Goal: Obtain resource: Download file/media

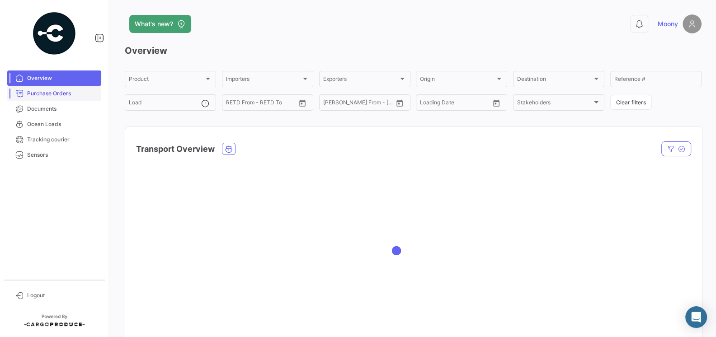
click at [57, 95] on span "Purchase Orders" at bounding box center [62, 94] width 71 height 8
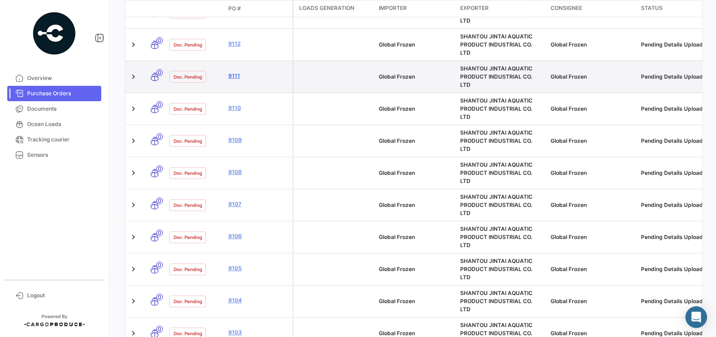
scroll to position [406, 0]
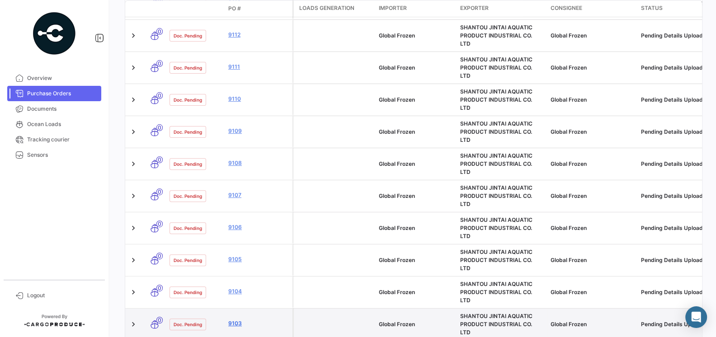
click at [236, 320] on link "9103" at bounding box center [258, 324] width 61 height 8
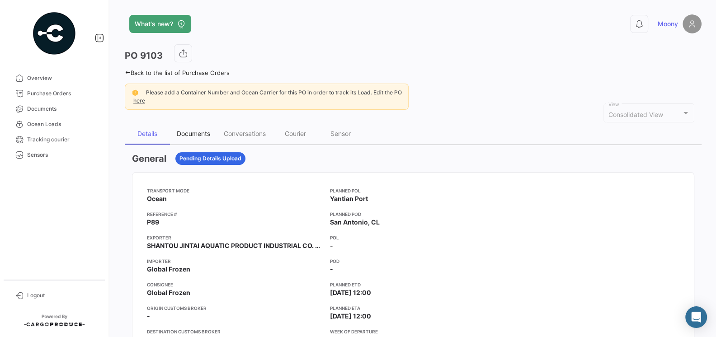
click at [193, 130] on div "Documents" at bounding box center [193, 134] width 33 height 8
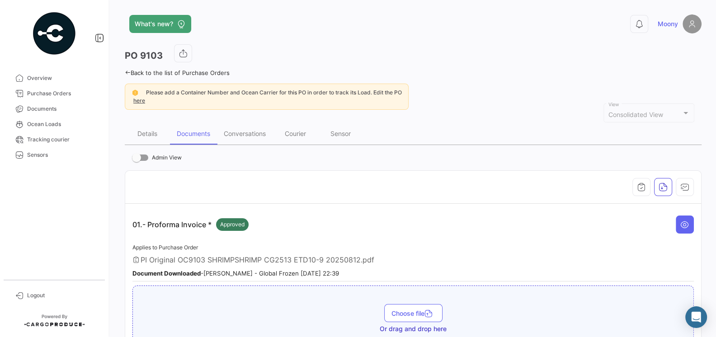
click at [321, 255] on span "PI Original OC9103 SHRIMPSHRIMP CG2513 ETD10-9 20250812.pdf" at bounding box center [258, 259] width 234 height 9
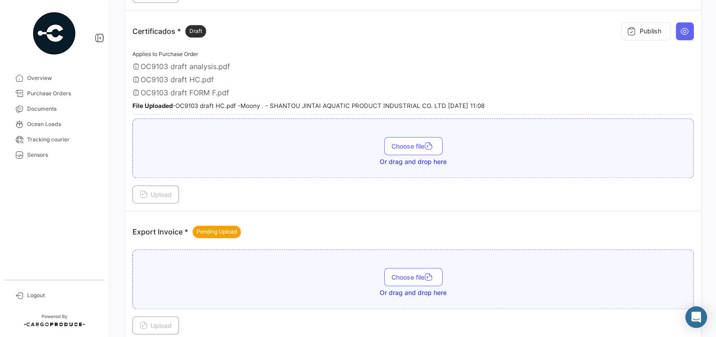
scroll to position [1052, 0]
